Goal: Information Seeking & Learning: Learn about a topic

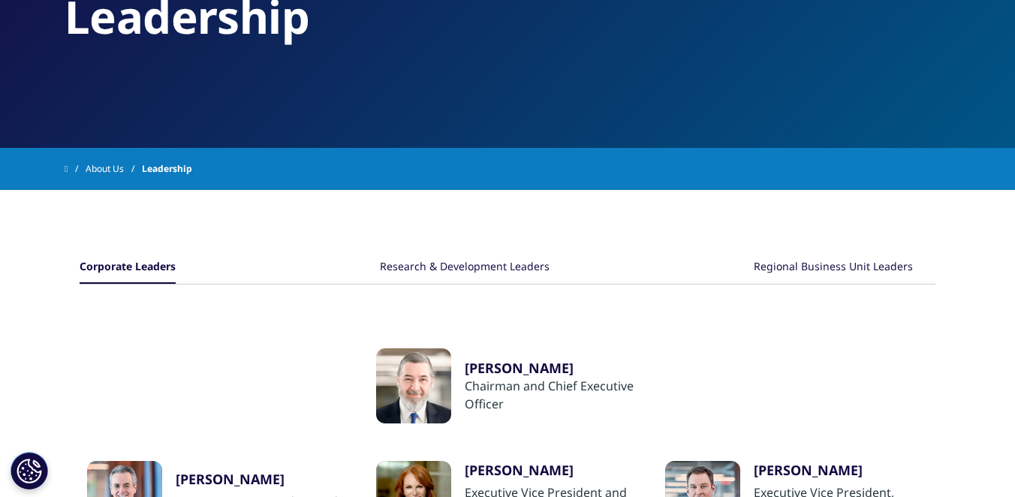
scroll to position [150, 0]
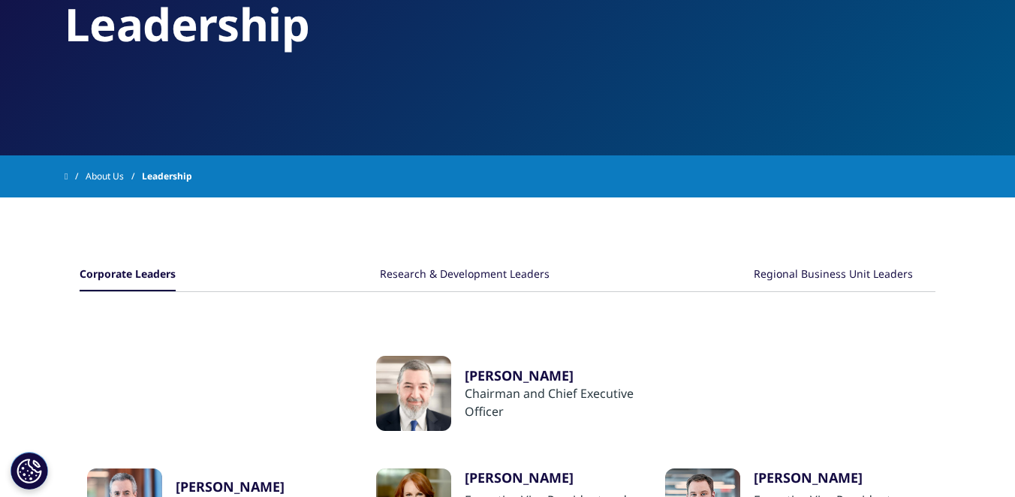
click at [867, 278] on div "Regional Business Unit Leaders" at bounding box center [832, 275] width 159 height 32
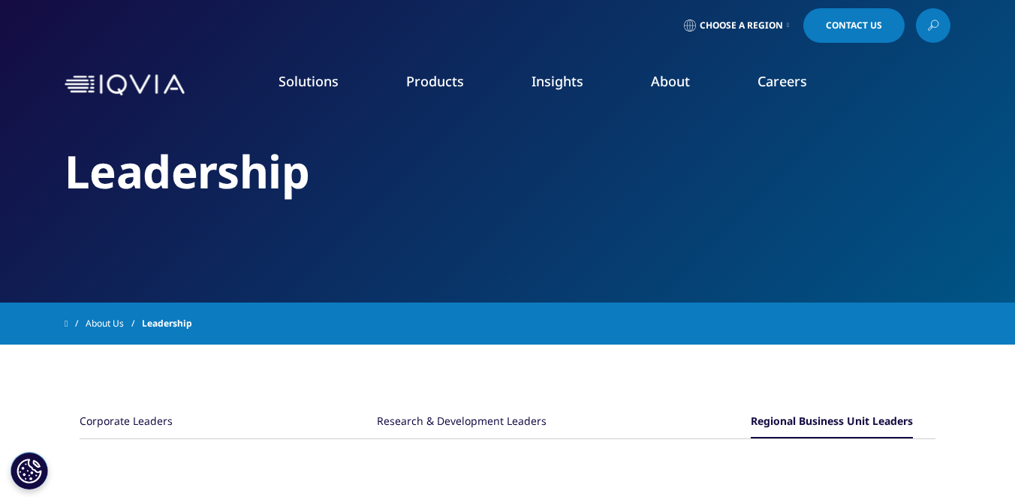
scroll to position [0, 0]
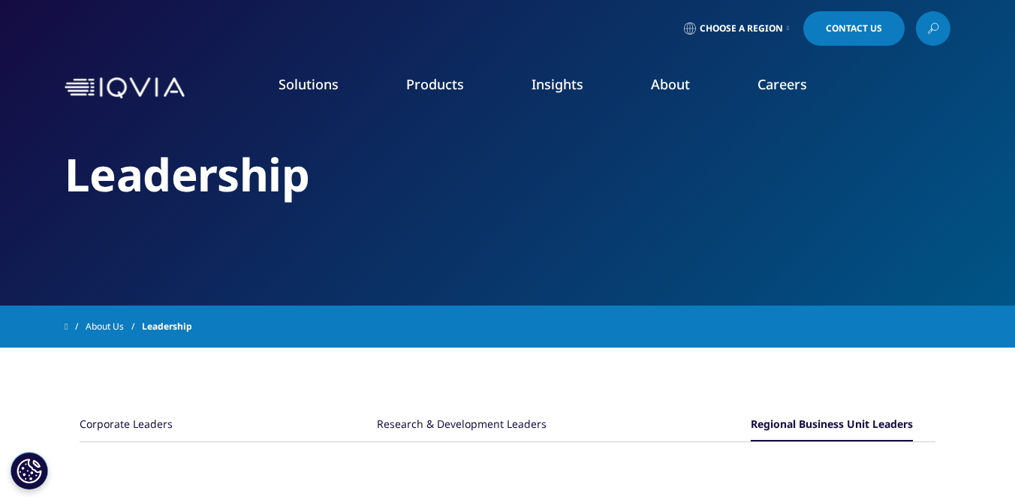
click at [736, 26] on span "Choose a Region" at bounding box center [740, 29] width 83 height 12
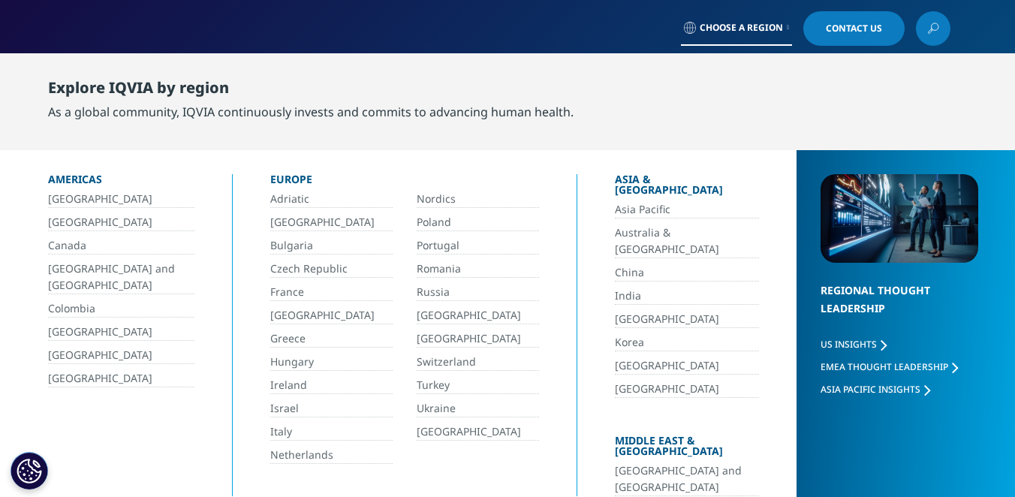
click at [288, 226] on link "[GEOGRAPHIC_DATA]" at bounding box center [331, 222] width 122 height 17
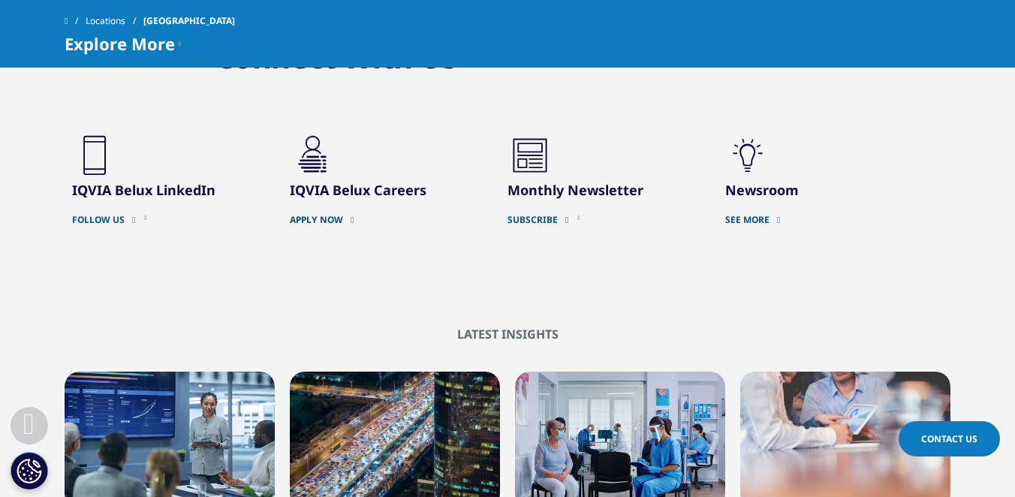
scroll to position [1861, 0]
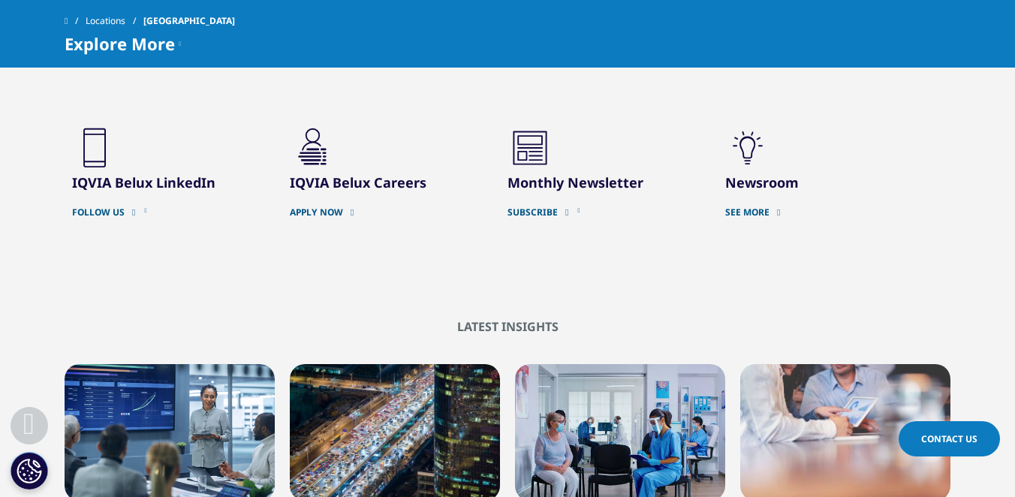
click at [122, 21] on link "Locations" at bounding box center [115, 21] width 58 height 27
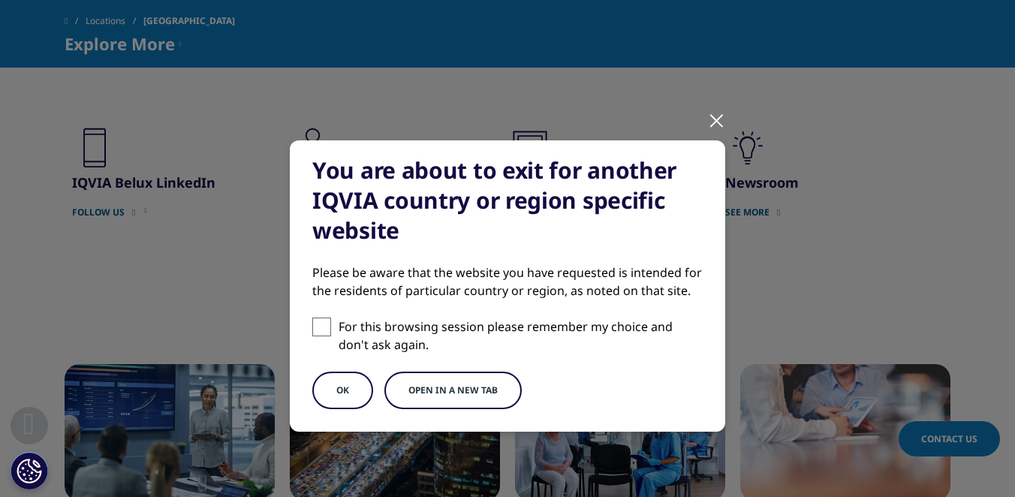
click at [346, 392] on button "OK" at bounding box center [342, 390] width 61 height 38
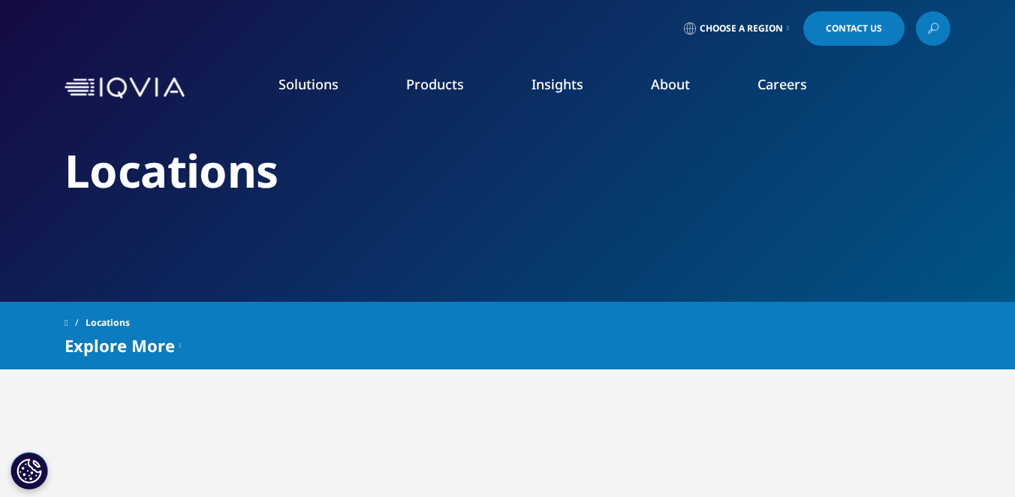
click at [147, 347] on span "Explore More" at bounding box center [120, 345] width 110 height 18
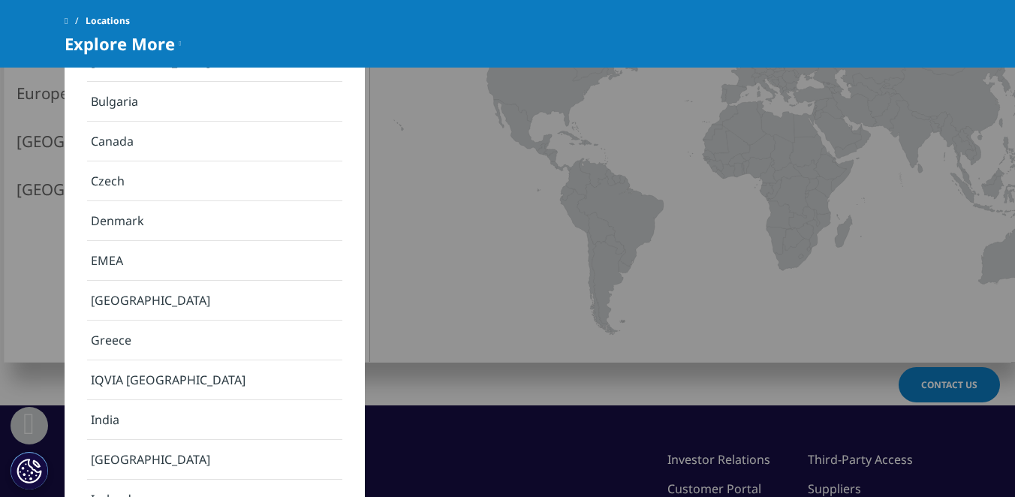
scroll to position [546, 0]
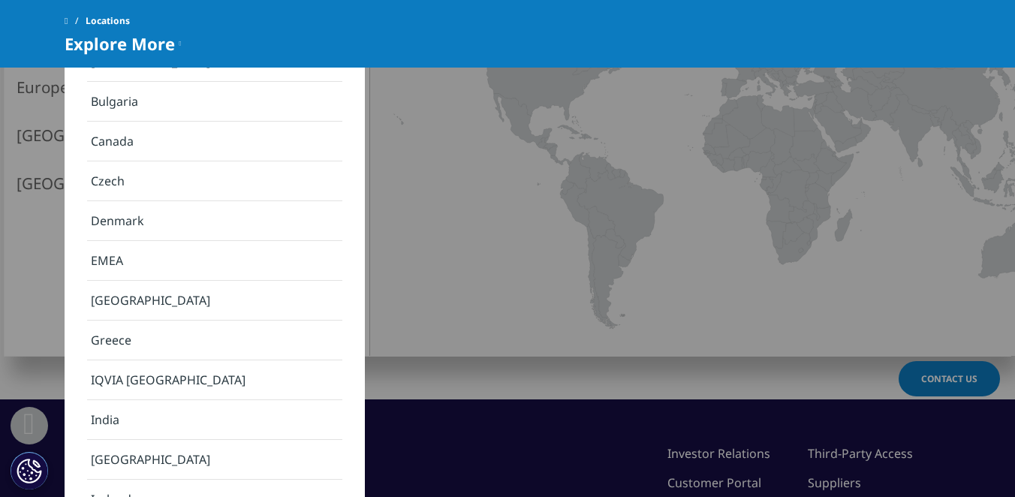
click at [230, 242] on link "EMEA" at bounding box center [214, 261] width 255 height 40
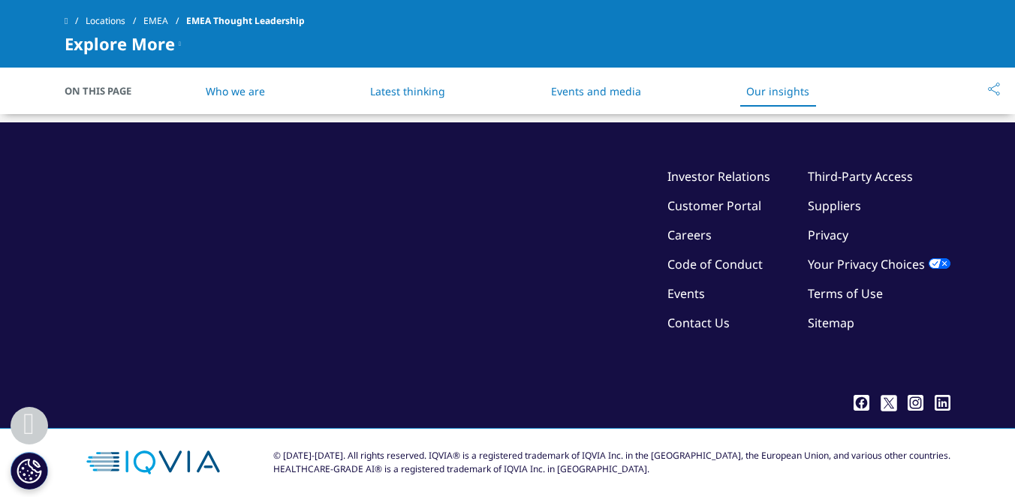
scroll to position [3113, 0]
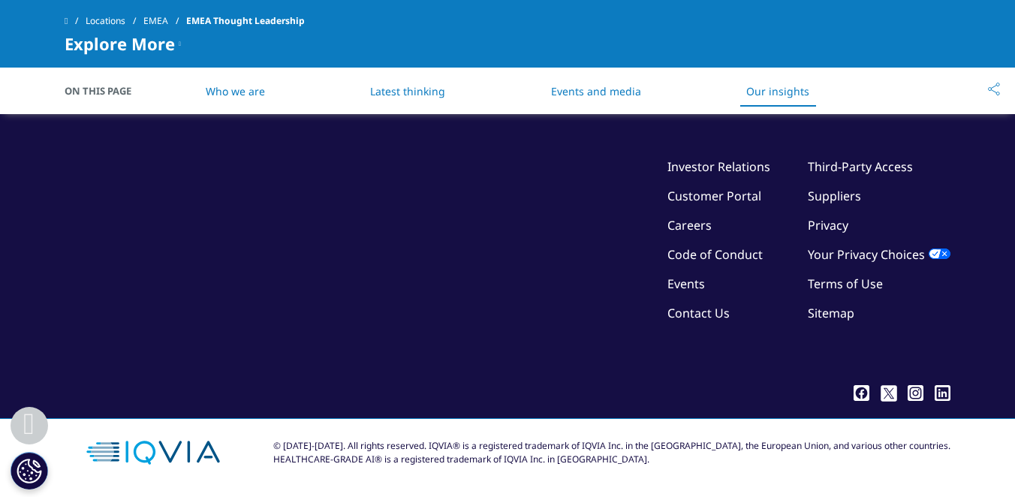
click at [246, 92] on link "Who we are" at bounding box center [235, 91] width 59 height 14
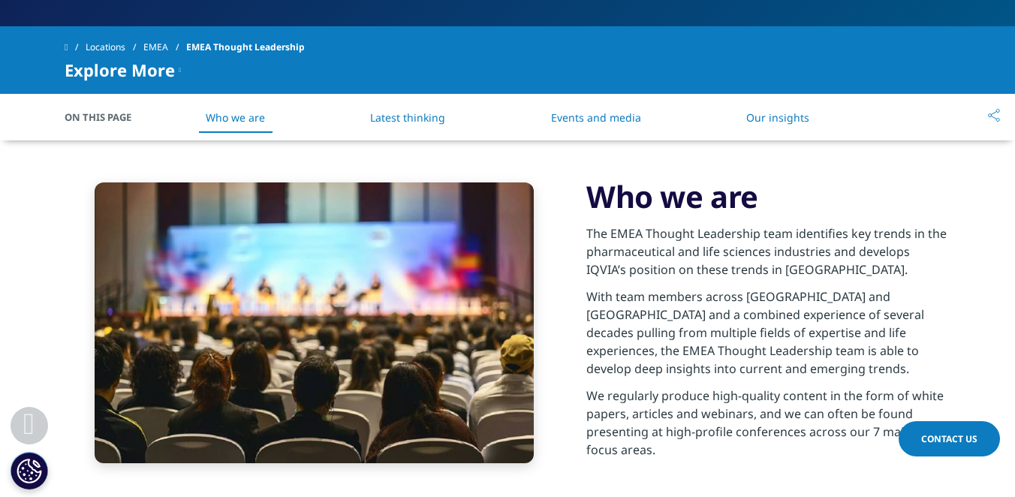
scroll to position [463, 0]
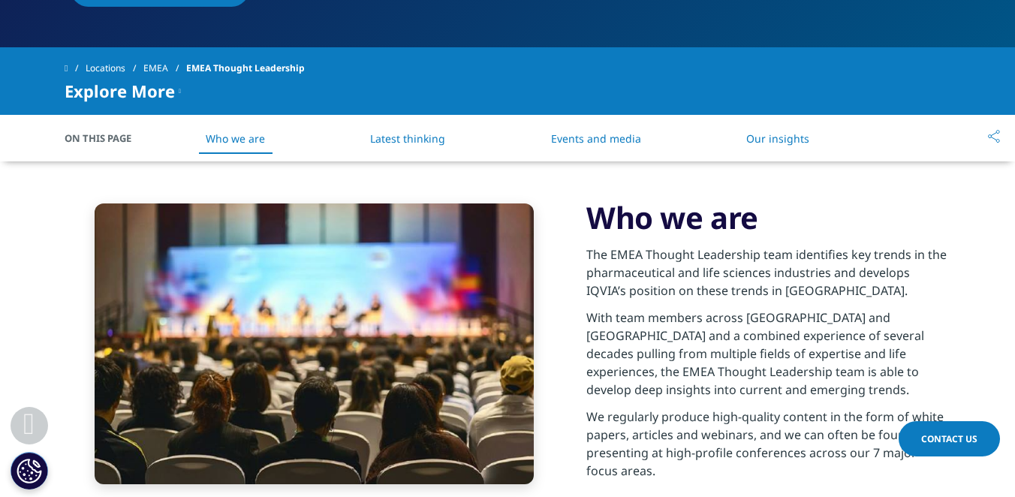
click at [128, 64] on link "Locations" at bounding box center [115, 68] width 58 height 27
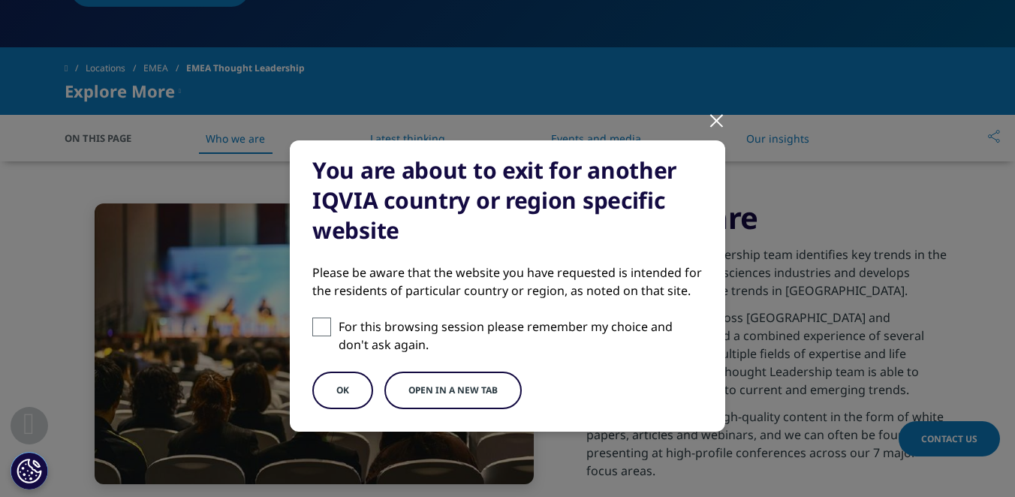
click at [332, 395] on button "OK" at bounding box center [342, 390] width 61 height 38
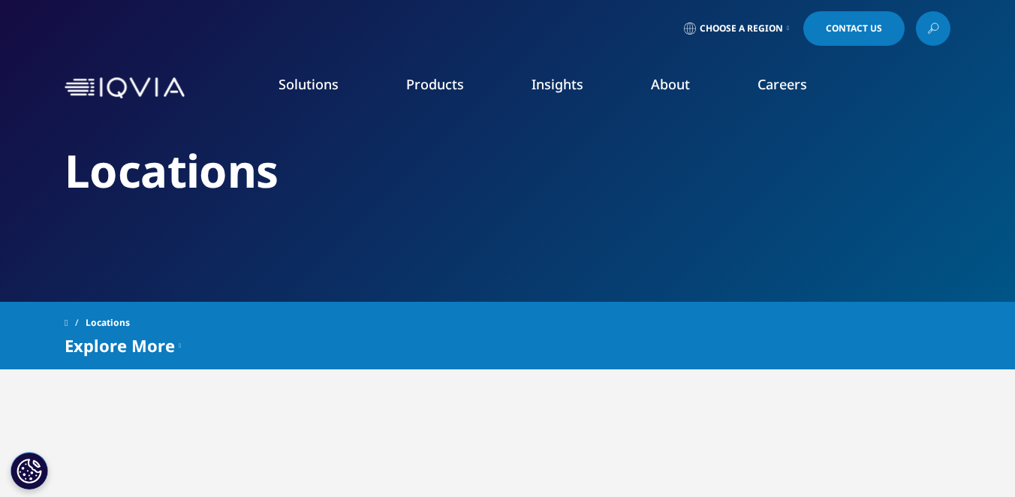
click at [733, 29] on span "Choose a Region" at bounding box center [740, 29] width 83 height 12
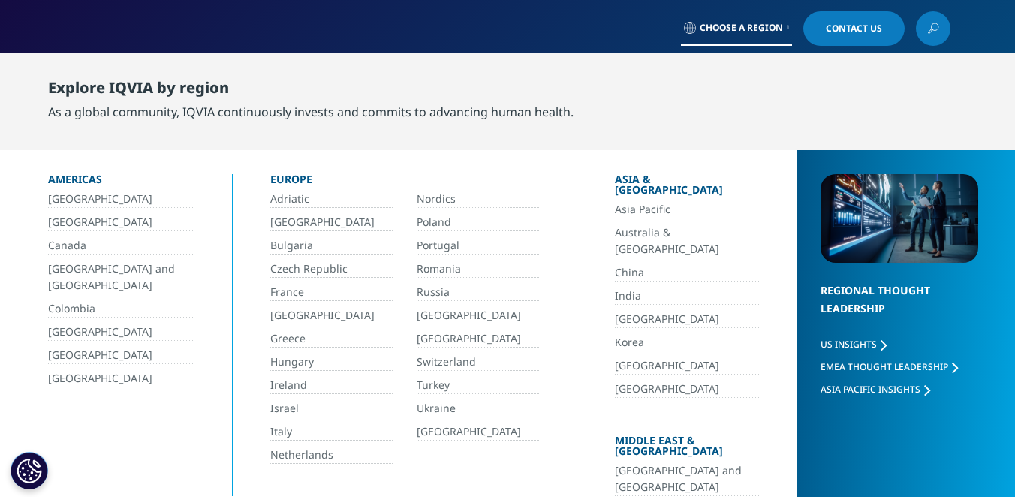
click at [281, 293] on link "France" at bounding box center [331, 292] width 122 height 17
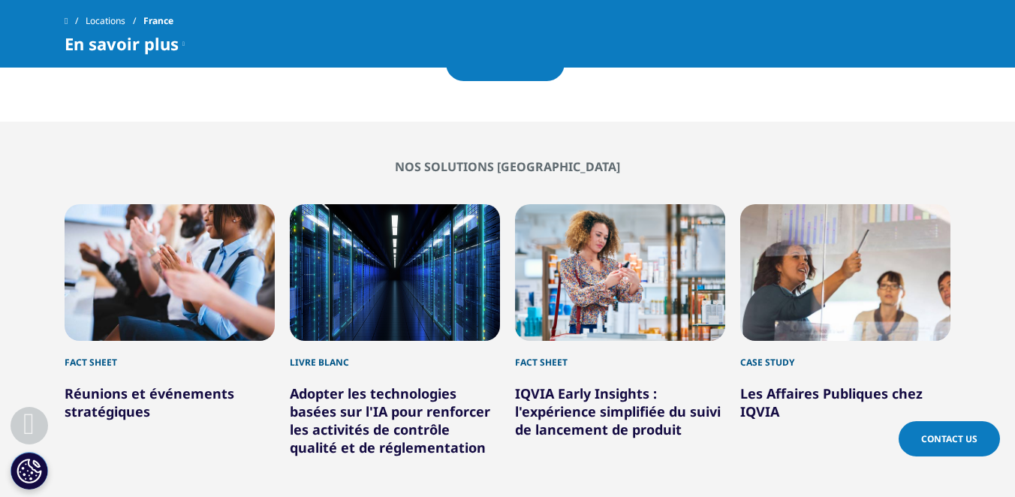
scroll to position [1826, 0]
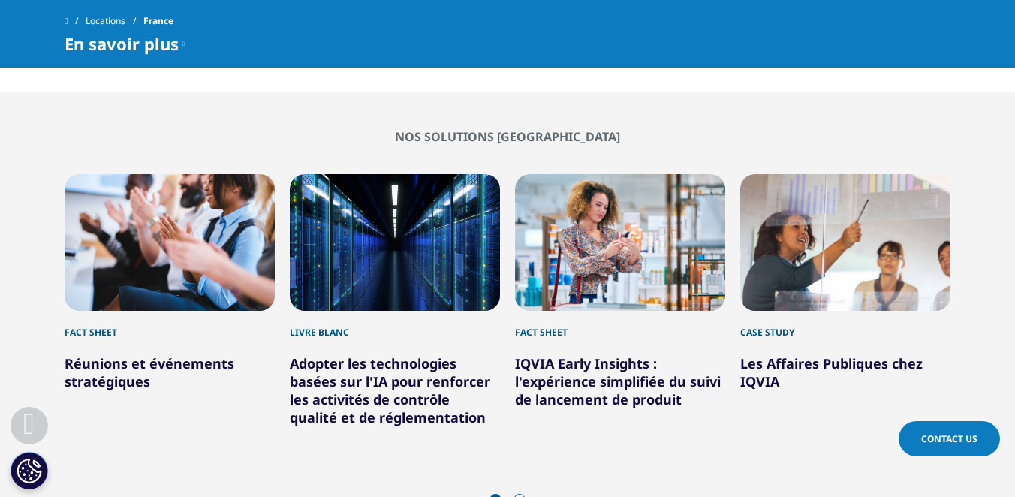
click at [120, 38] on span "En savoir plus" at bounding box center [122, 44] width 114 height 18
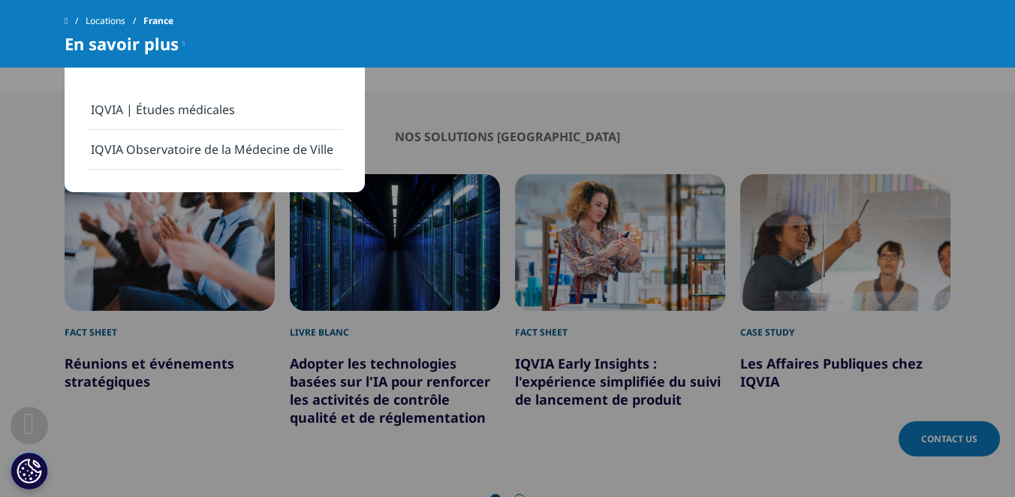
click at [317, 27] on div "Locations [GEOGRAPHIC_DATA]" at bounding box center [507, 21] width 885 height 27
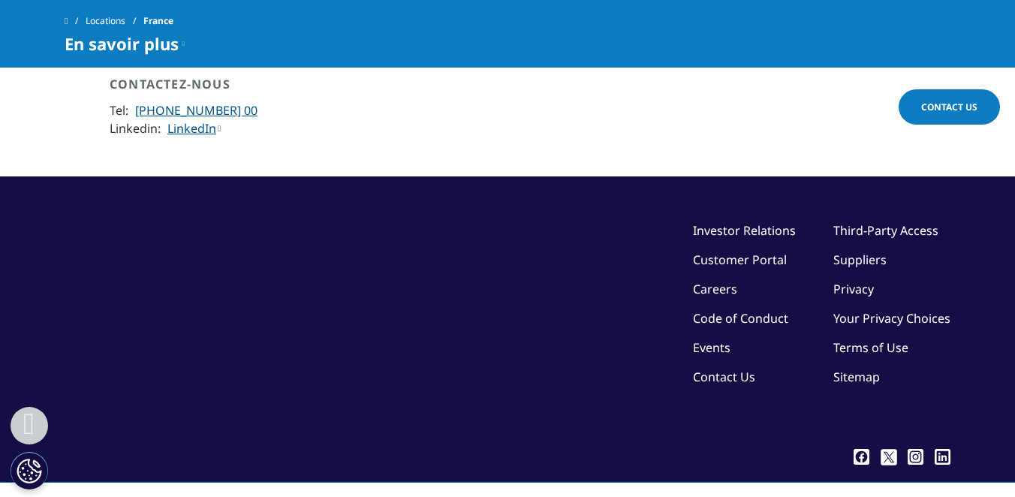
scroll to position [3973, 0]
